Goal: Find contact information: Find contact information

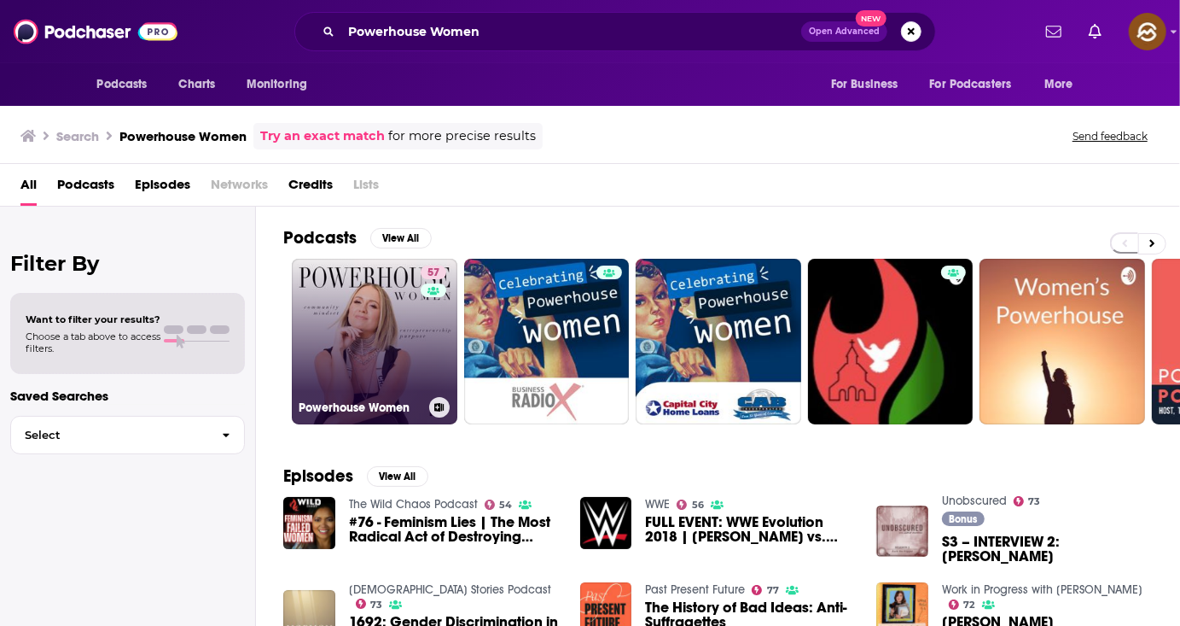
click at [326, 306] on link "57 Powerhouse Women" at bounding box center [375, 342] width 166 height 166
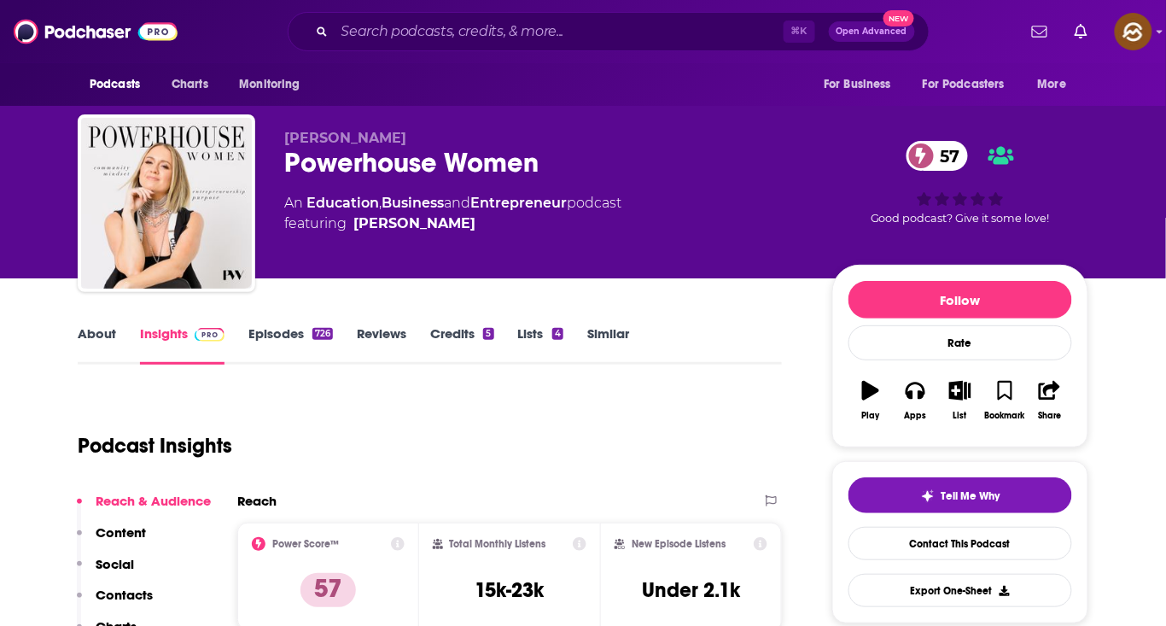
click at [388, 135] on span "[PERSON_NAME]" at bounding box center [345, 138] width 122 height 16
drag, startPoint x: 388, startPoint y: 135, endPoint x: 319, endPoint y: 134, distance: 69.1
copy span "[PERSON_NAME]"
click at [319, 134] on span "[PERSON_NAME]" at bounding box center [345, 138] width 122 height 16
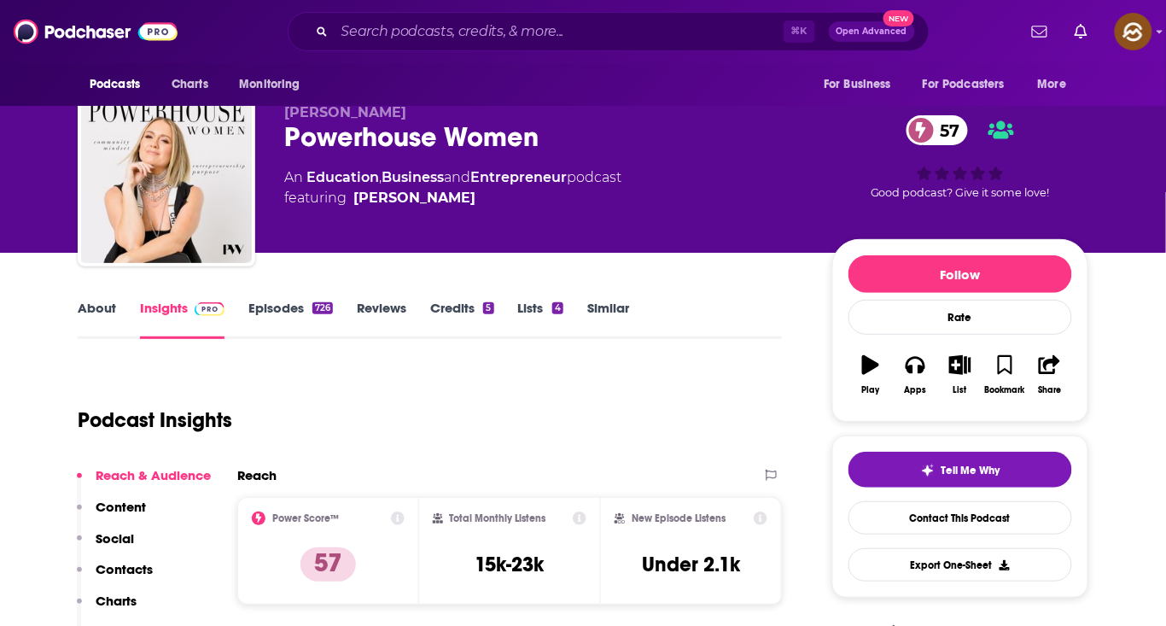
drag, startPoint x: 145, startPoint y: 566, endPoint x: 172, endPoint y: 568, distance: 27.4
copy span "[PERSON_NAME]"
click at [151, 568] on p "Contacts" at bounding box center [124, 569] width 57 height 16
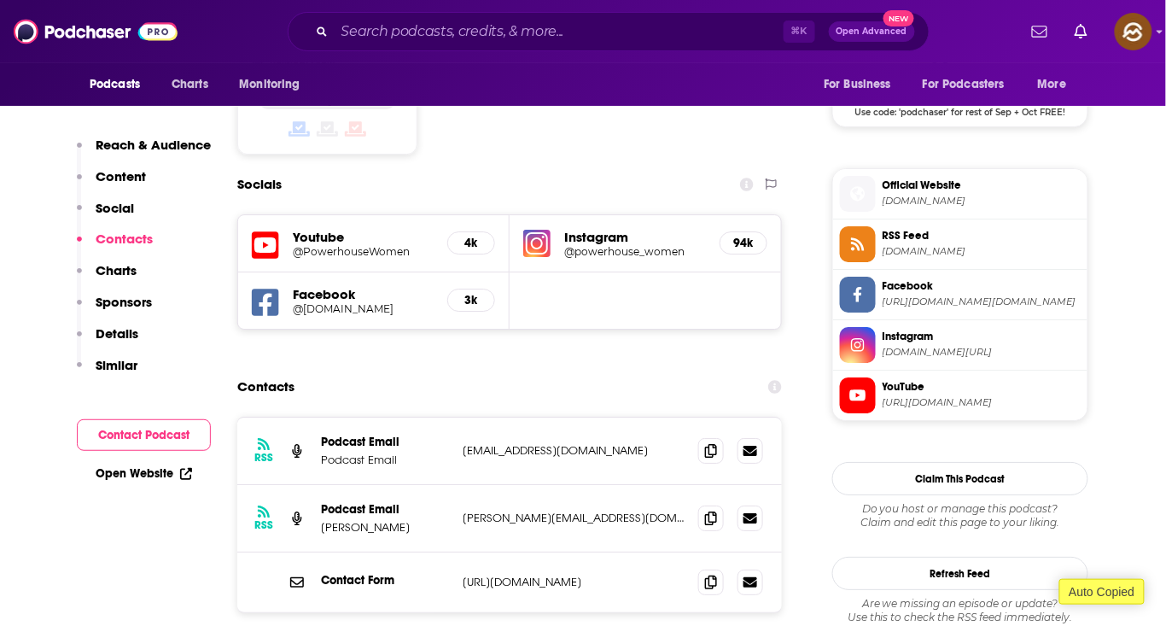
scroll to position [1465, 0]
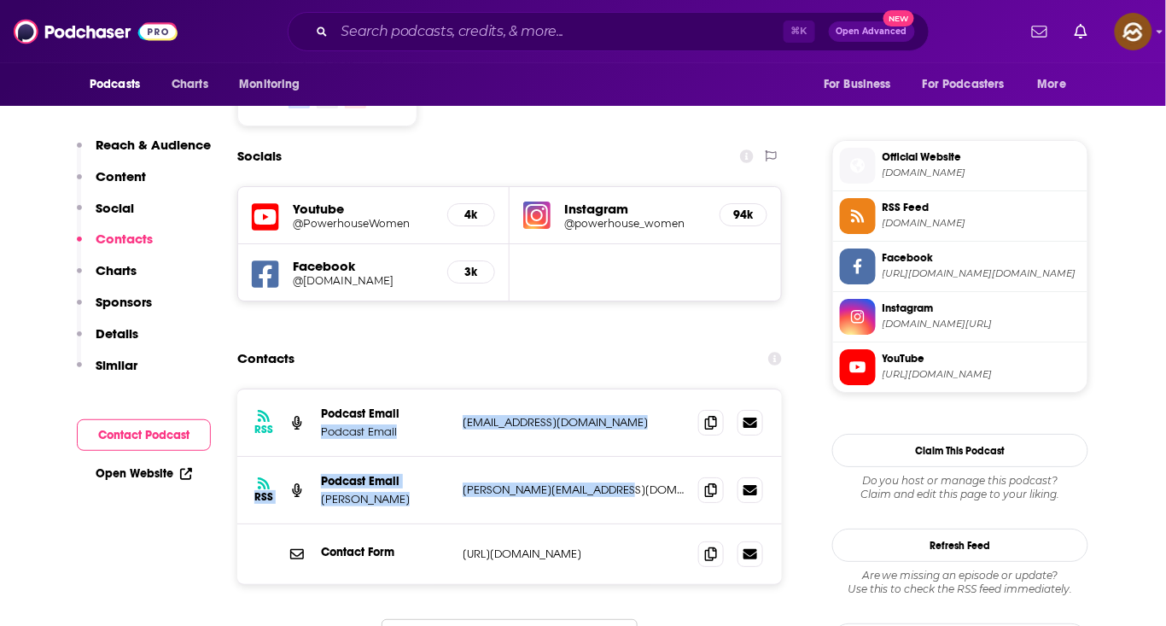
drag, startPoint x: 448, startPoint y: 309, endPoint x: 637, endPoint y: 391, distance: 205.6
copy div "Podcast Email [EMAIL_ADDRESS][DOMAIN_NAME] [EMAIL_ADDRESS][DOMAIN_NAME] RSS Pod…"
click at [637, 391] on div "RSS Podcast Email Podcast Email [EMAIL_ADDRESS][DOMAIN_NAME] [EMAIL_ADDRESS][DO…" at bounding box center [509, 486] width 545 height 195
